Goal: Task Accomplishment & Management: Manage account settings

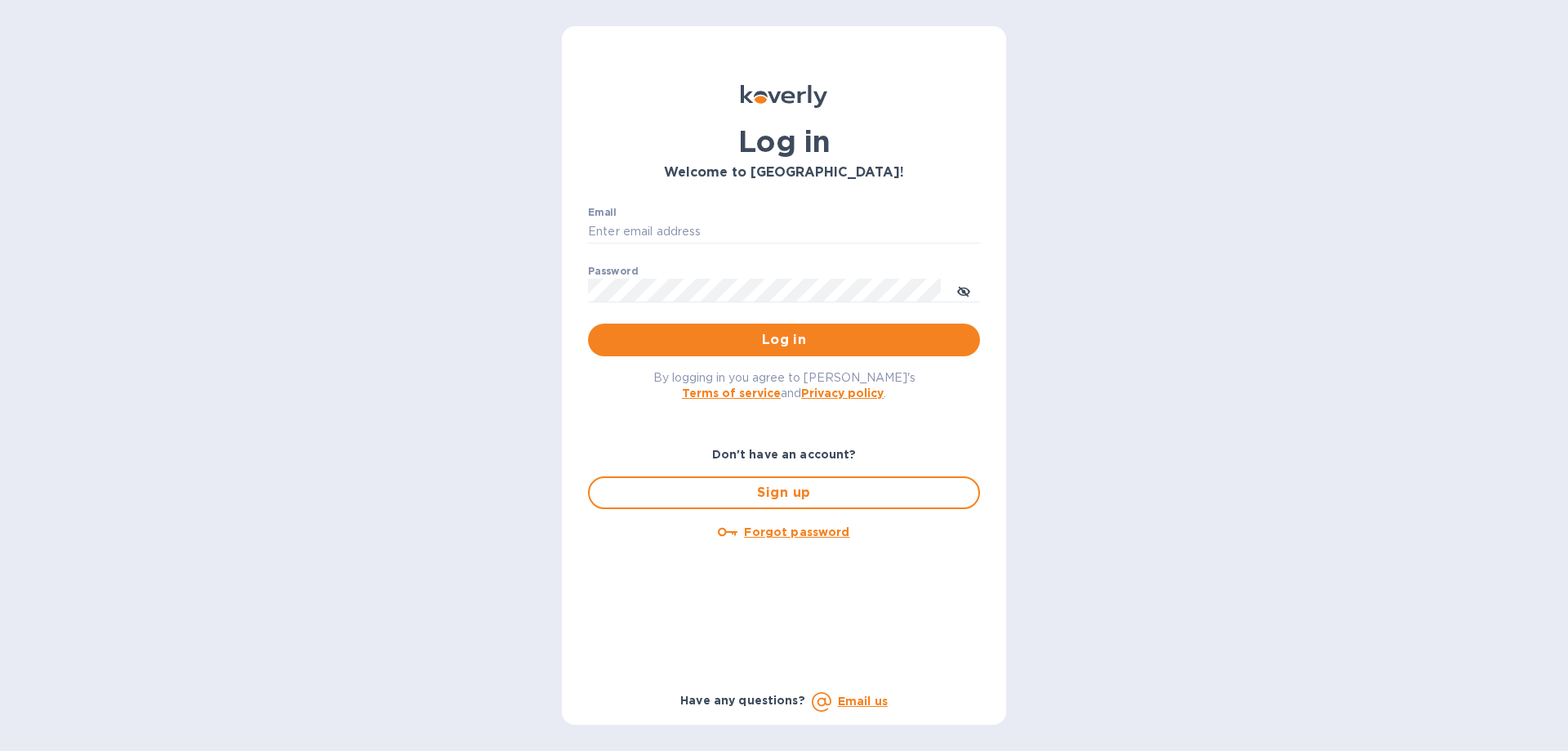
type input "jonathan@thompsontraders.com"
drag, startPoint x: 1109, startPoint y: 324, endPoint x: 942, endPoint y: 353, distance: 169.5
click at [1107, 325] on div "Log in Welcome to Koverly! Email jonathan@thompsontraders.com ​ Password ​ Log …" at bounding box center [784, 376] width 1568 height 751
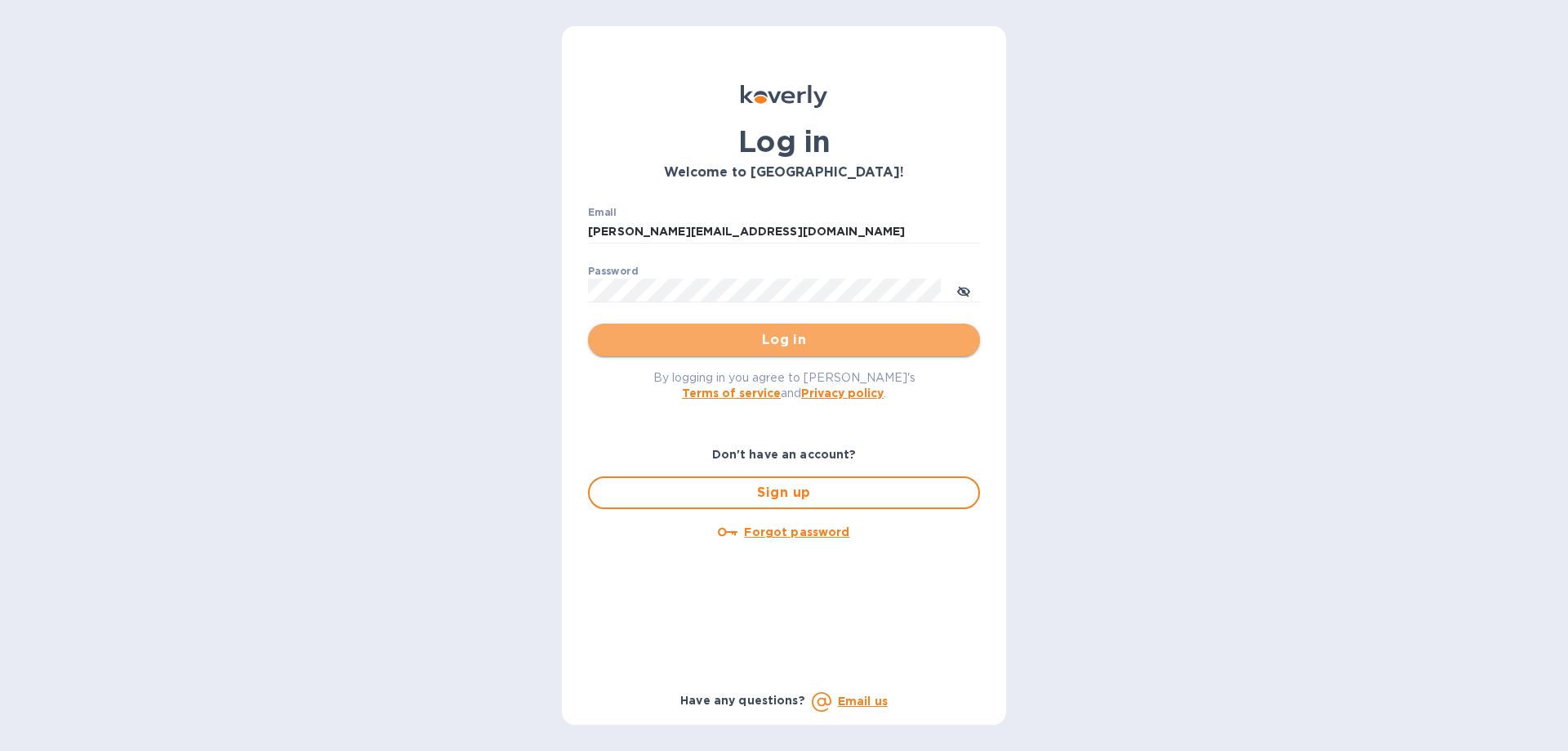
click at [934, 343] on span "Log in" at bounding box center [784, 340] width 366 height 20
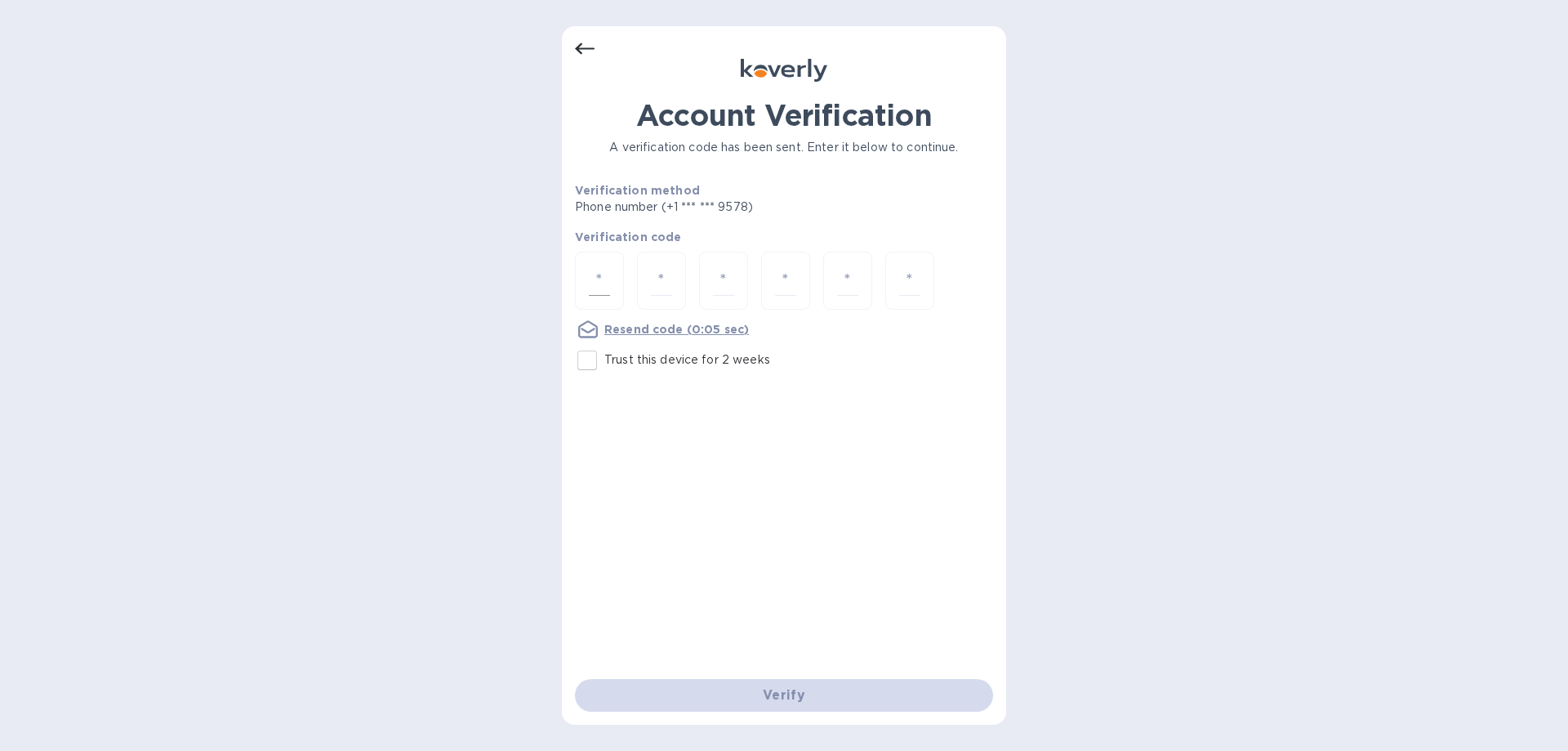
click at [619, 285] on div at bounding box center [599, 280] width 49 height 58
type input "2"
type input "8"
type input "5"
type input "1"
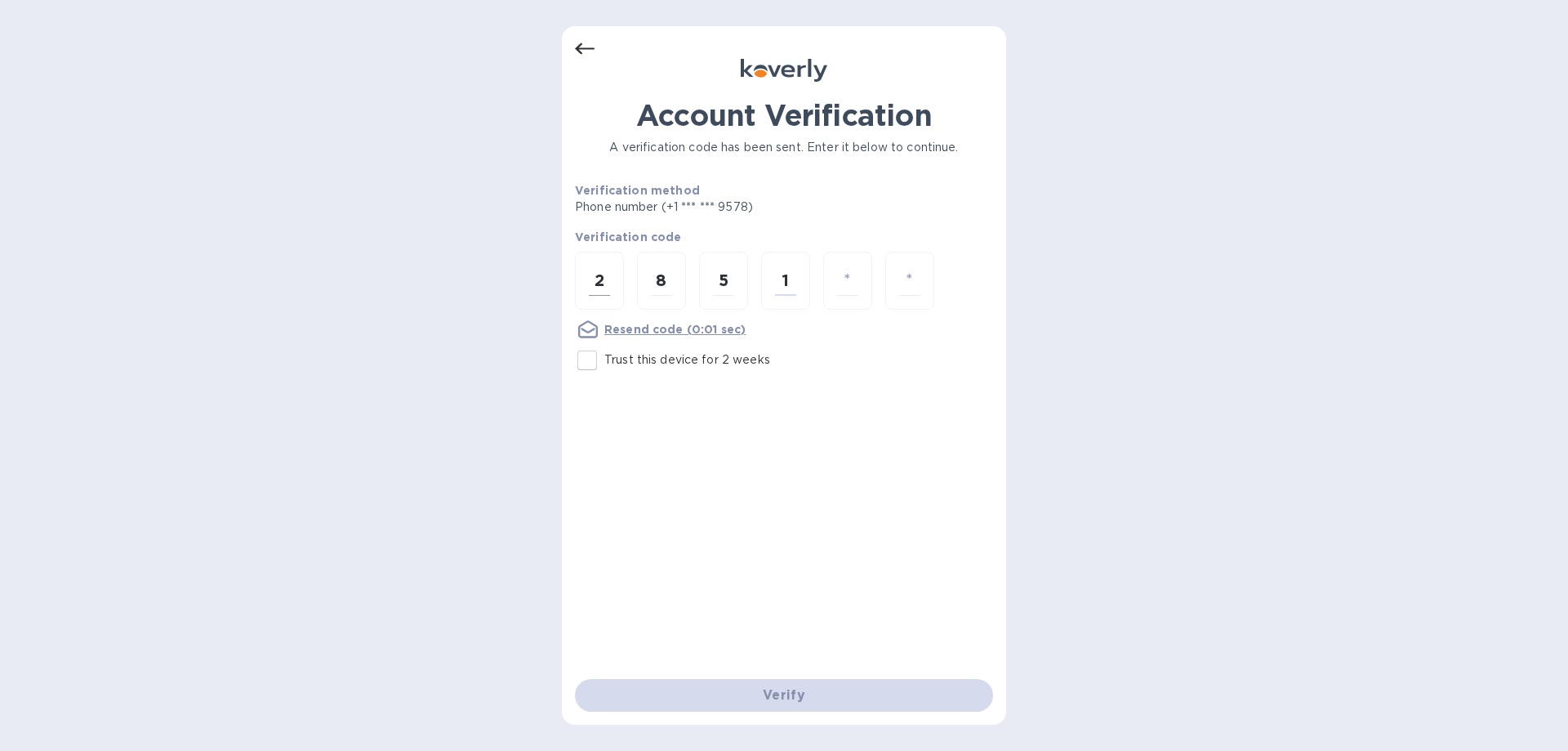
type input "1"
type input "3"
